Goal: Information Seeking & Learning: Understand process/instructions

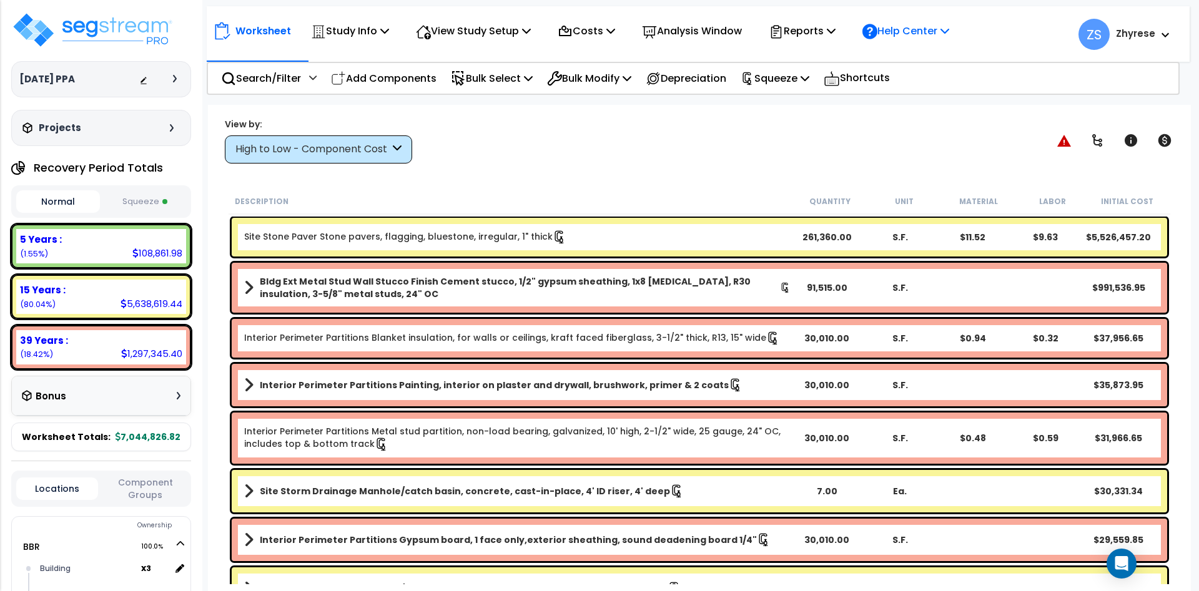
click at [923, 18] on div "Help Center" at bounding box center [905, 30] width 101 height 29
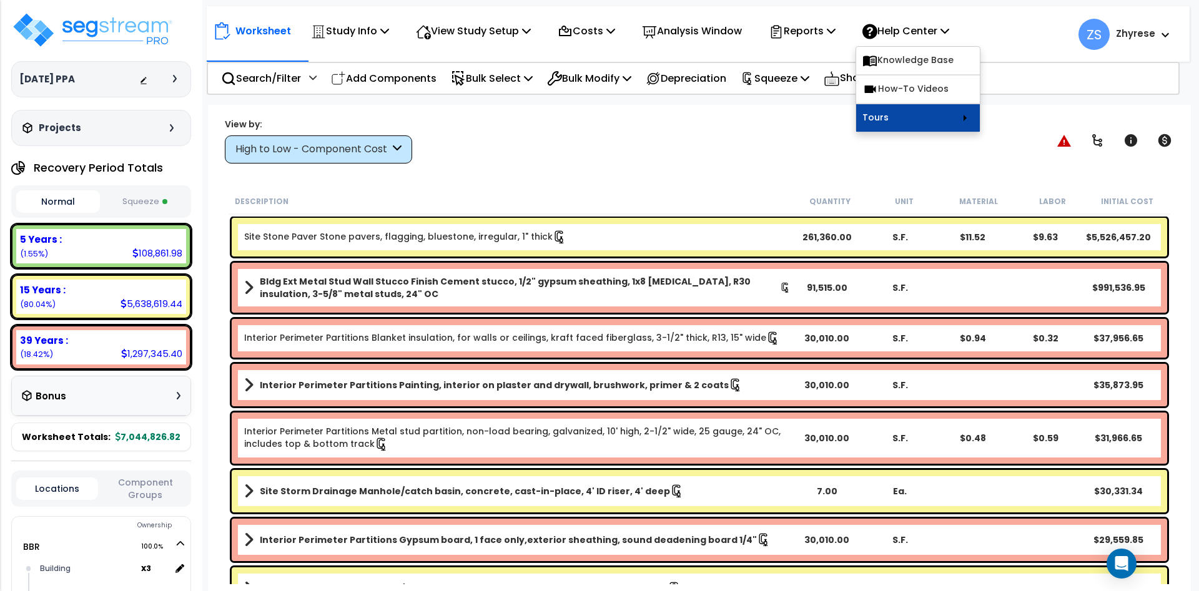
click at [947, 117] on link "Tours" at bounding box center [918, 117] width 124 height 27
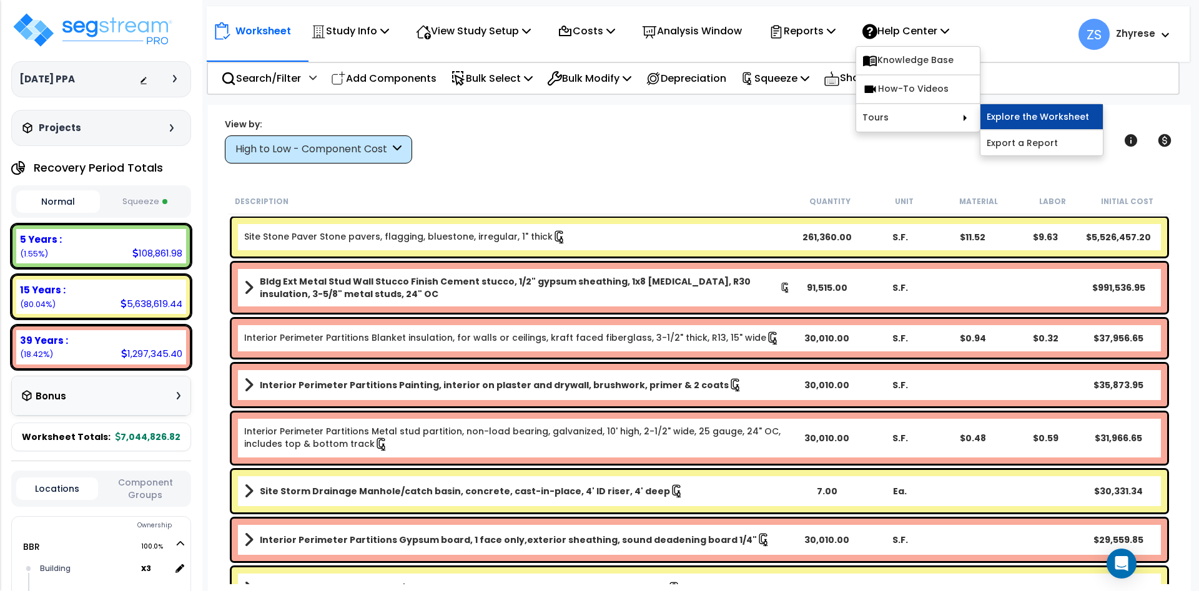
click at [1045, 117] on link "Explore the Worksheet" at bounding box center [1041, 116] width 122 height 25
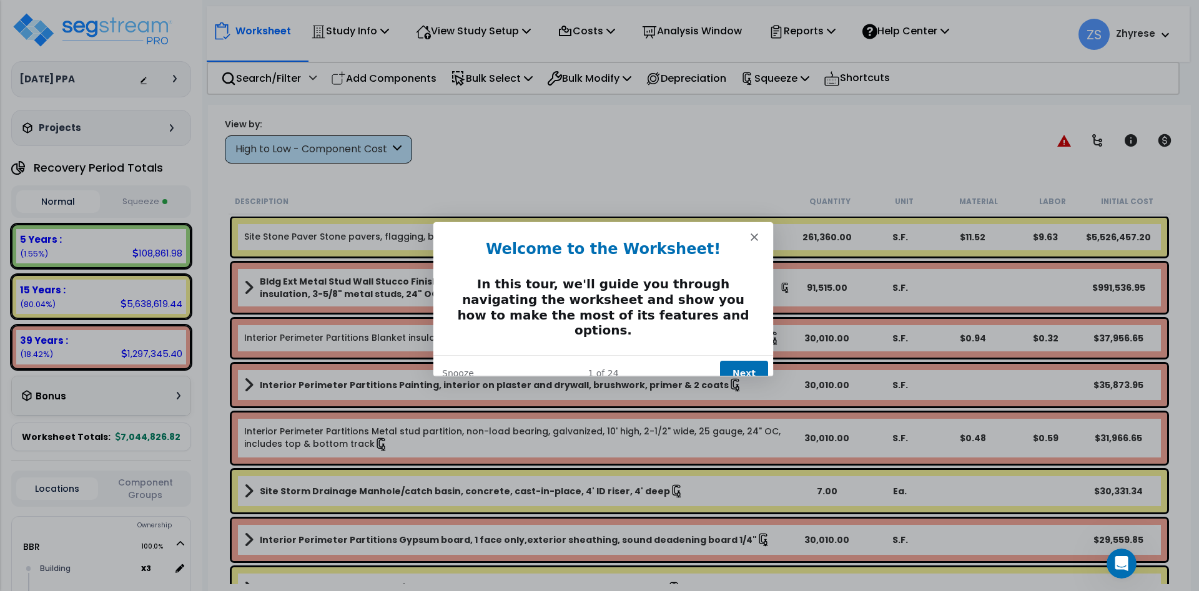
click at [732, 360] on button "Next" at bounding box center [743, 373] width 48 height 26
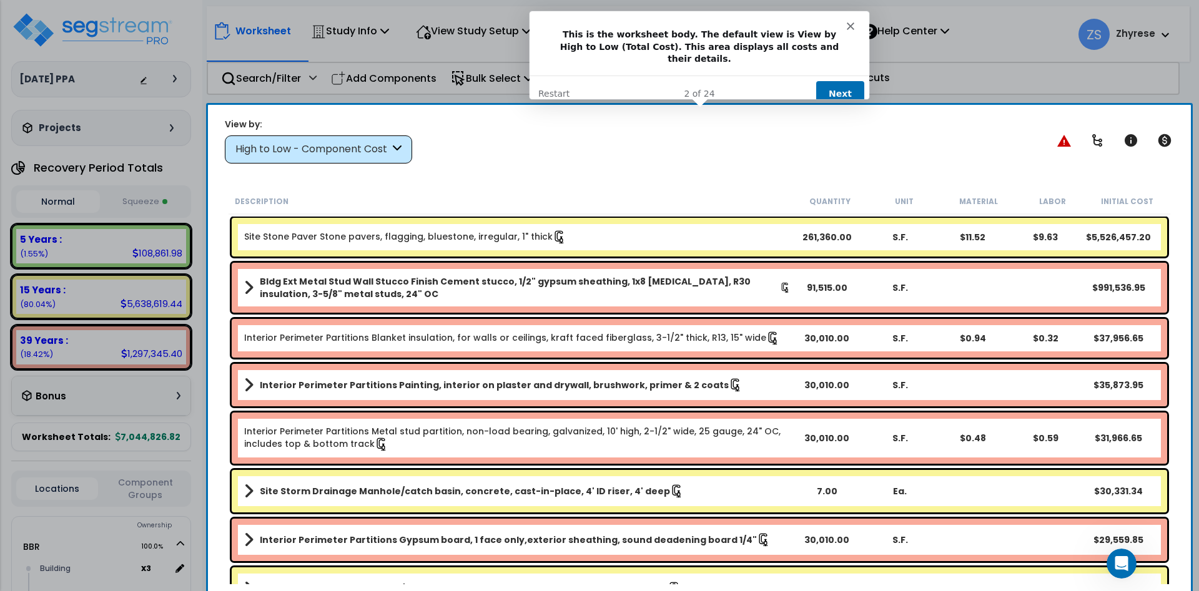
click at [850, 81] on button "Next" at bounding box center [839, 94] width 48 height 26
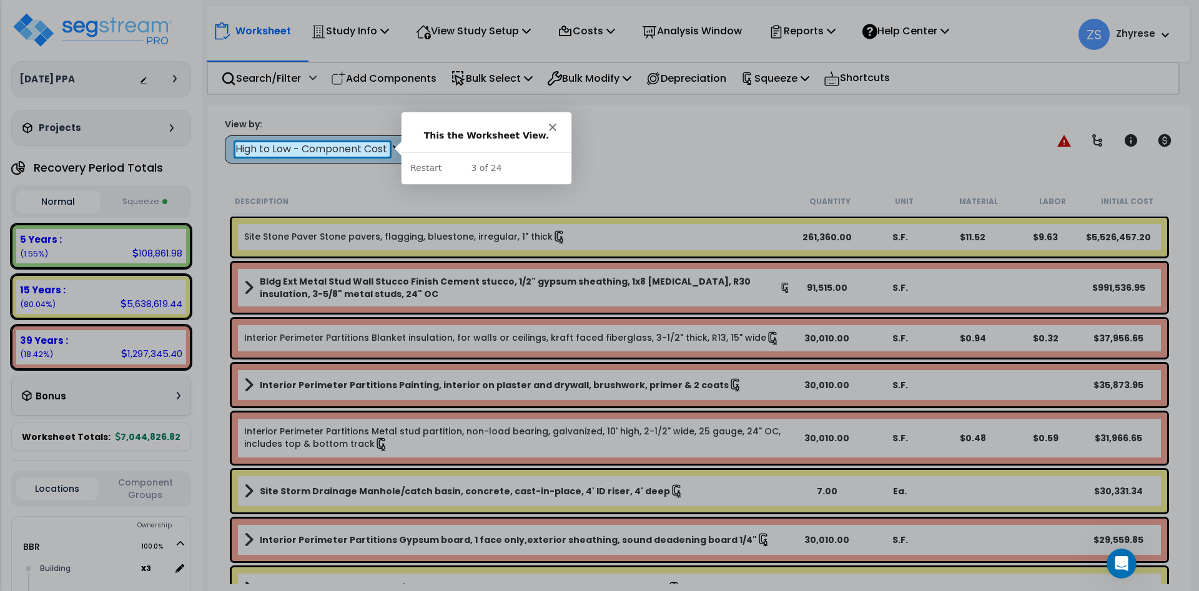
click at [315, 142] on div at bounding box center [599, 71] width 1199 height 142
click at [312, 157] on div at bounding box center [599, 374] width 1199 height 434
click at [313, 144] on div "High to Low - Component Cost" at bounding box center [312, 149] width 154 height 14
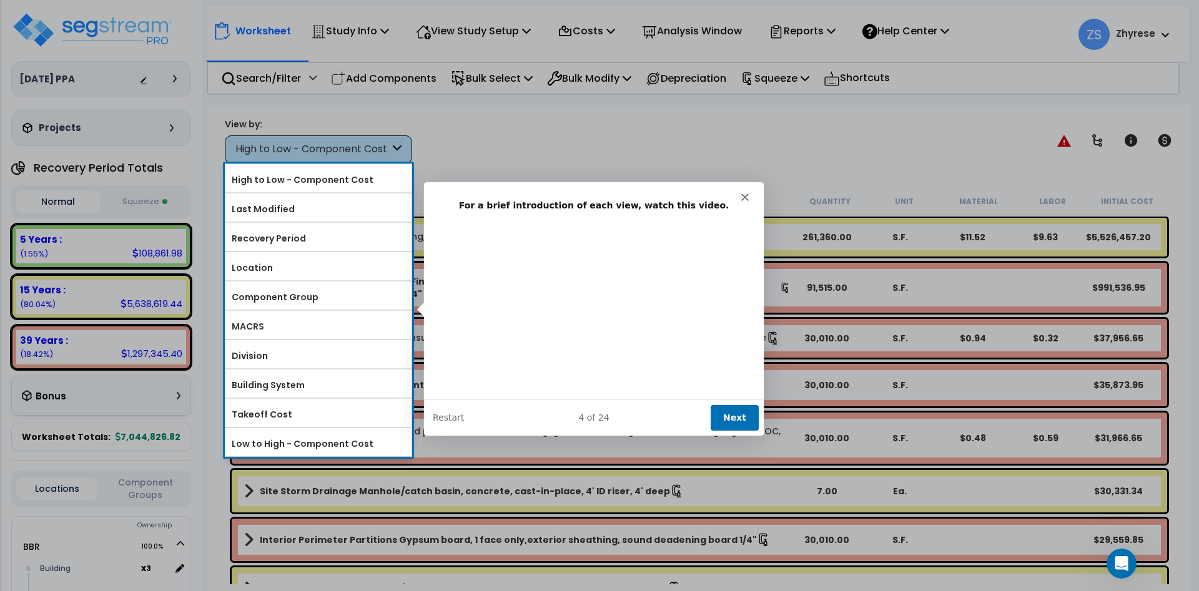
click at [740, 418] on button "Next" at bounding box center [734, 417] width 48 height 26
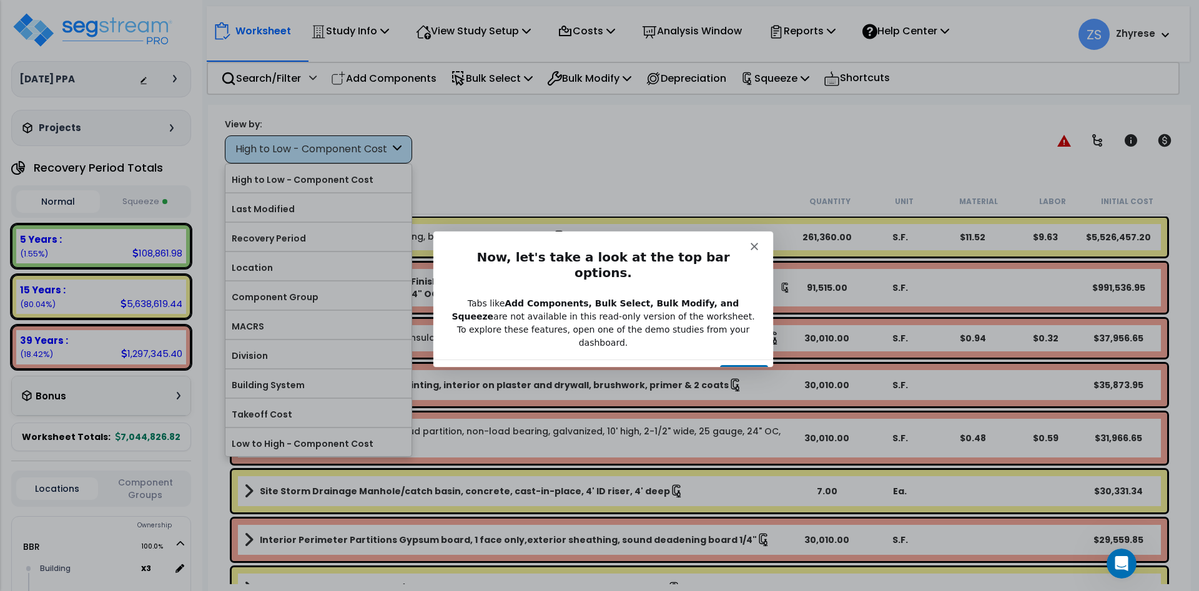
click at [748, 365] on button "Next" at bounding box center [743, 378] width 48 height 26
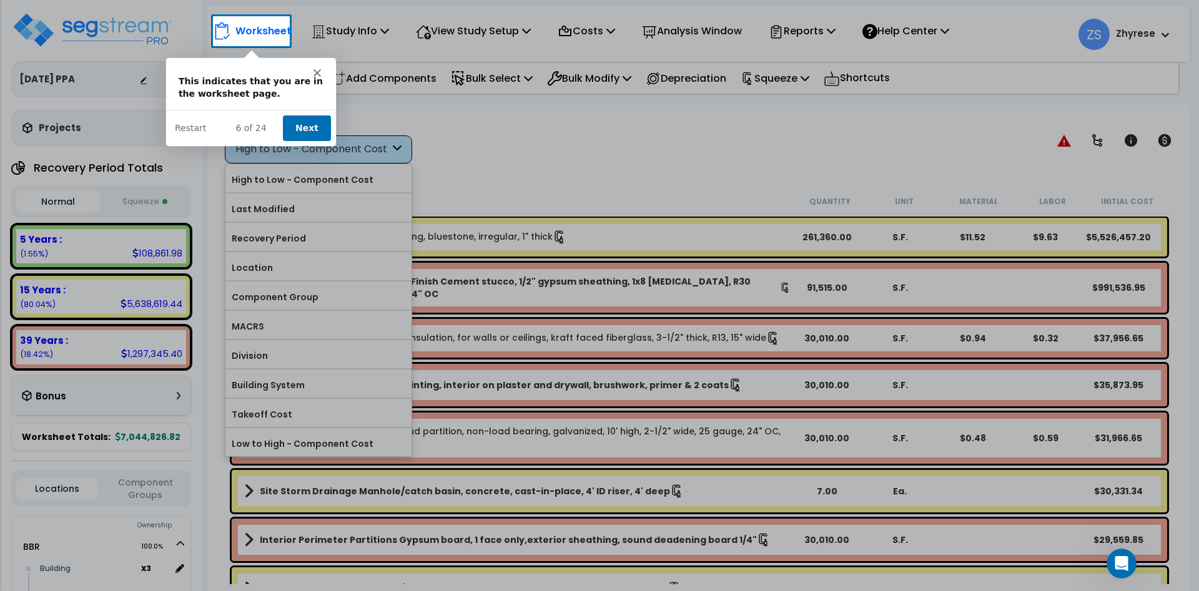
click at [304, 140] on div "6 of 24 Next Restart" at bounding box center [250, 127] width 170 height 36
click at [309, 123] on button "Next" at bounding box center [306, 127] width 48 height 26
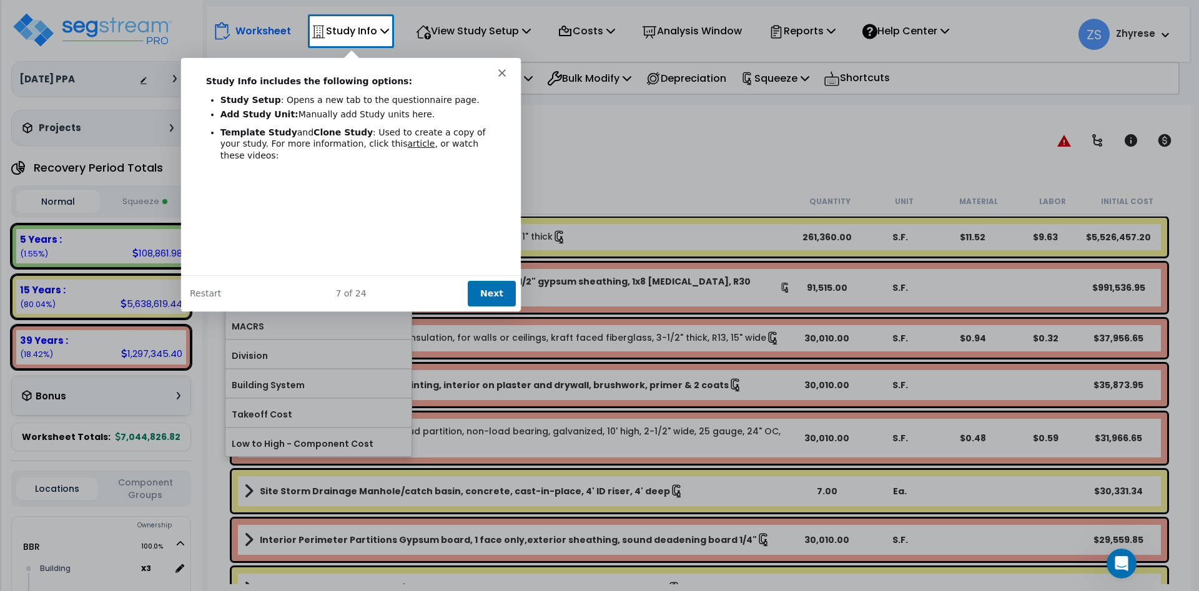
click at [490, 285] on button "Next" at bounding box center [491, 293] width 48 height 26
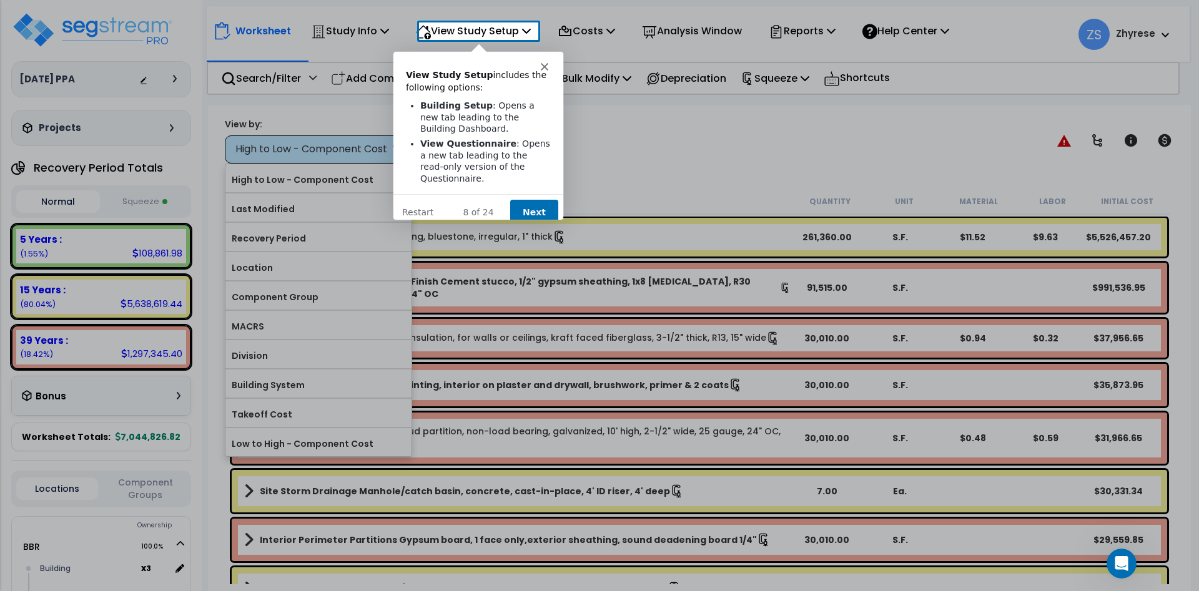
click at [541, 199] on button "Next" at bounding box center [533, 212] width 48 height 26
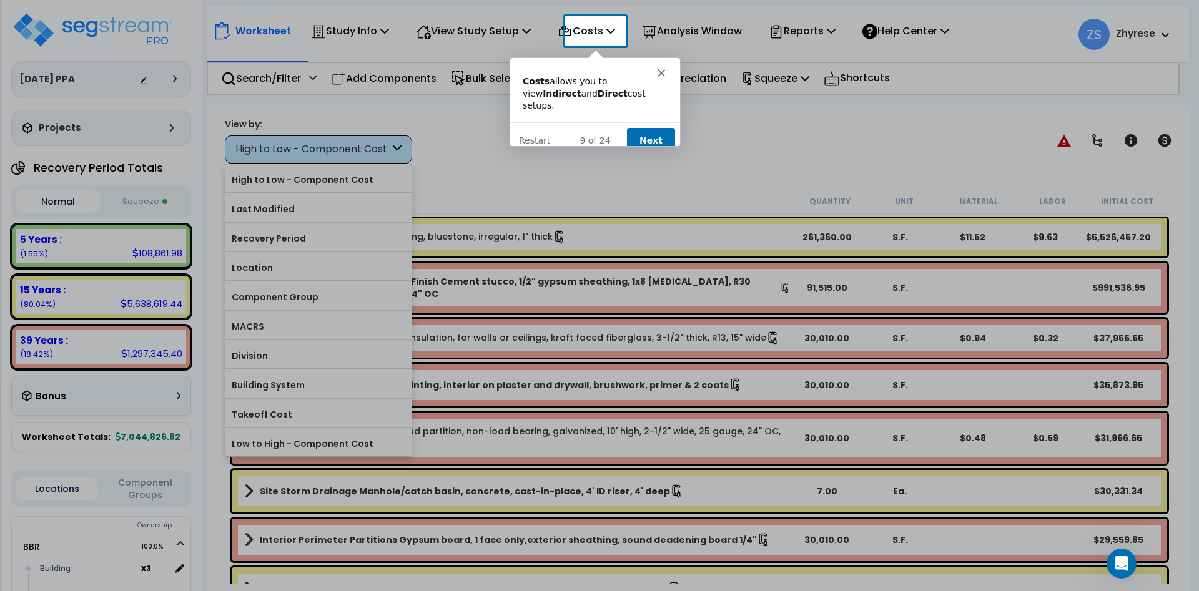
click at [636, 129] on button "Next" at bounding box center [650, 140] width 48 height 26
